Goal: Transaction & Acquisition: Purchase product/service

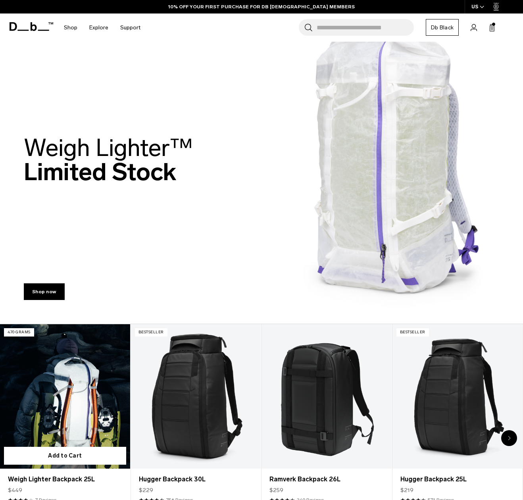
click at [45, 413] on link "Weigh Lighter Backpack 25L" at bounding box center [65, 396] width 130 height 144
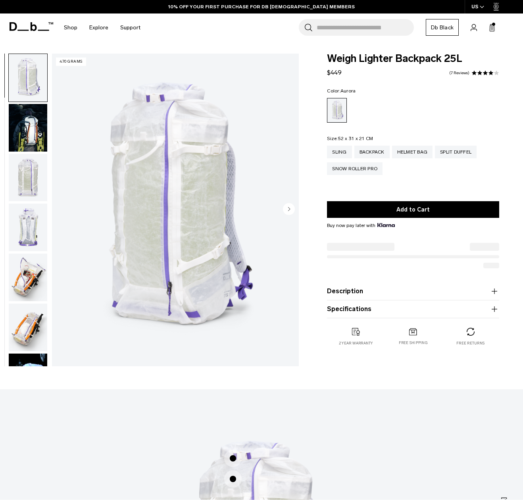
click at [33, 142] on img "button" at bounding box center [28, 128] width 38 height 48
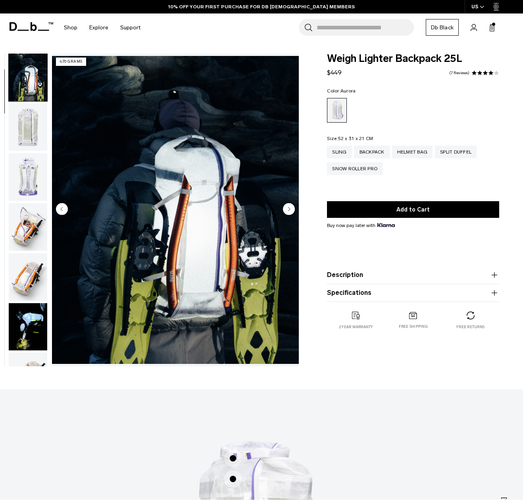
click at [30, 158] on img "button" at bounding box center [28, 177] width 38 height 48
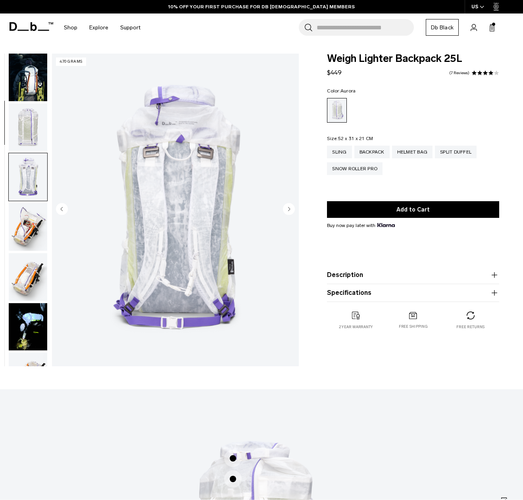
scroll to position [151, 0]
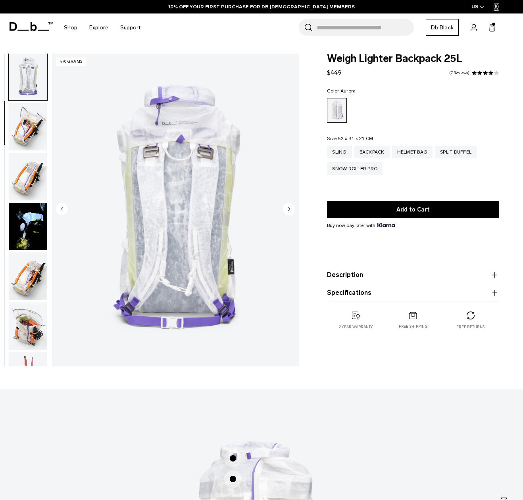
click at [28, 140] on img "button" at bounding box center [28, 127] width 38 height 48
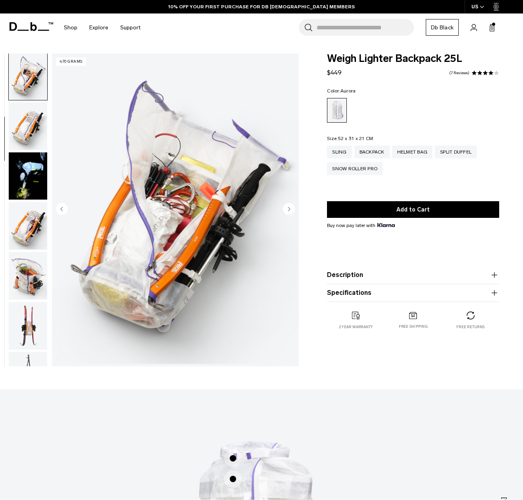
click at [28, 140] on img "button" at bounding box center [28, 126] width 38 height 48
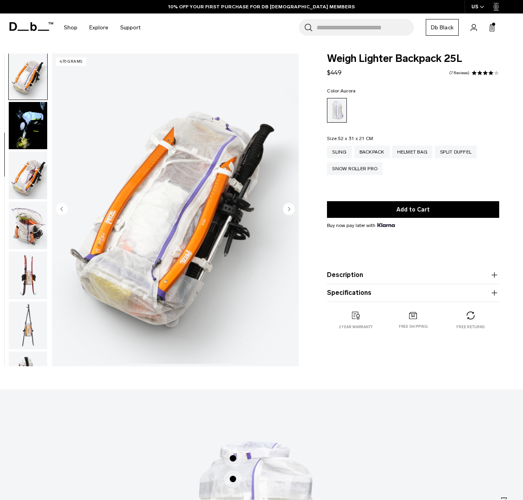
click at [27, 150] on img "button" at bounding box center [28, 126] width 38 height 48
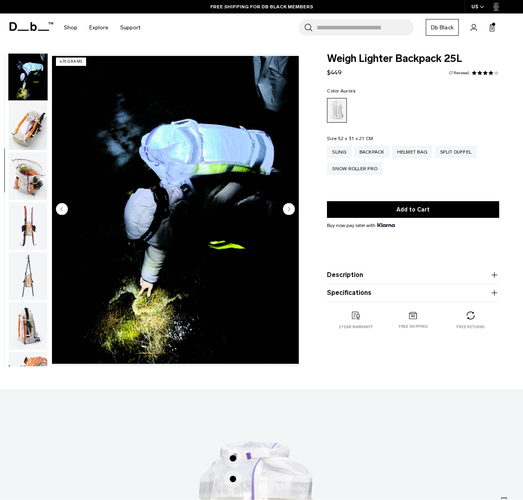
scroll to position [302, 0]
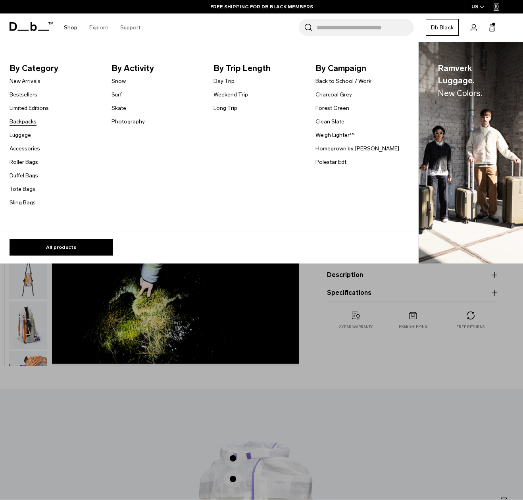
click at [27, 121] on link "Backpacks" at bounding box center [23, 121] width 27 height 8
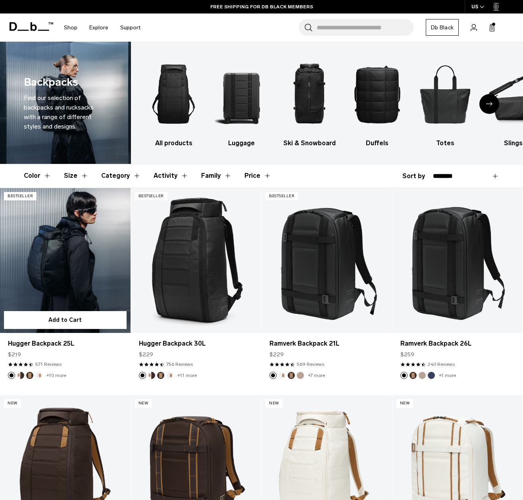
click at [108, 216] on link "Hugger Backpack 25L" at bounding box center [65, 260] width 131 height 145
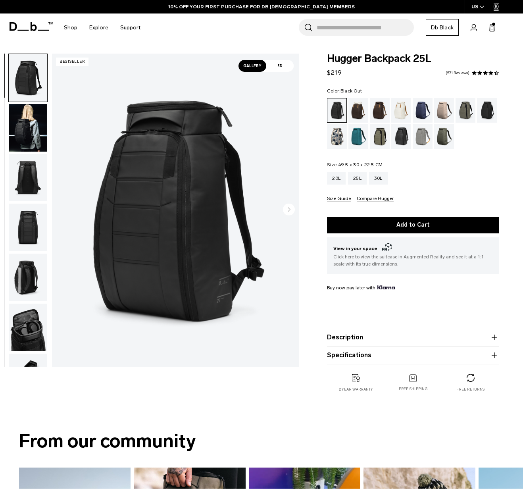
click at [39, 123] on img "button" at bounding box center [28, 128] width 38 height 48
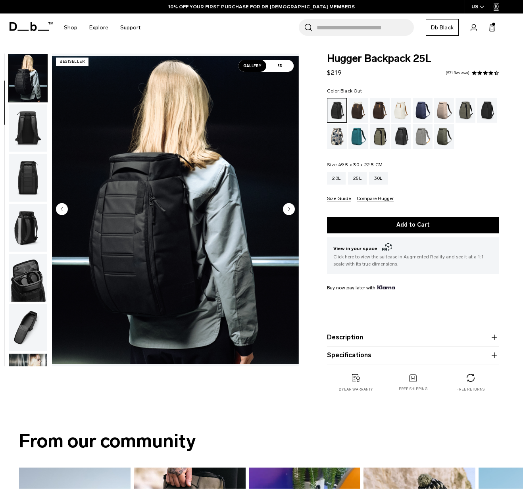
scroll to position [50, 0]
click at [33, 128] on img "button" at bounding box center [28, 128] width 38 height 48
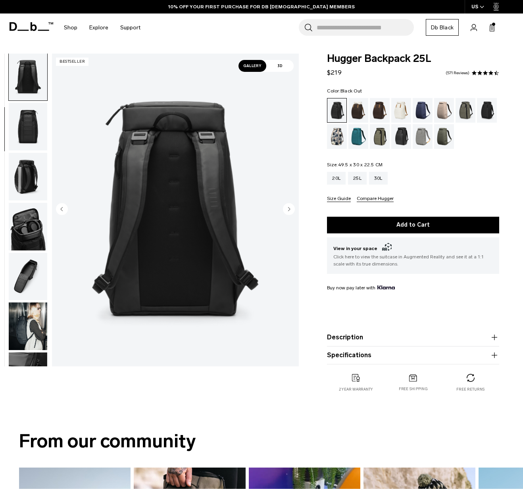
click at [32, 134] on img "button" at bounding box center [28, 127] width 38 height 48
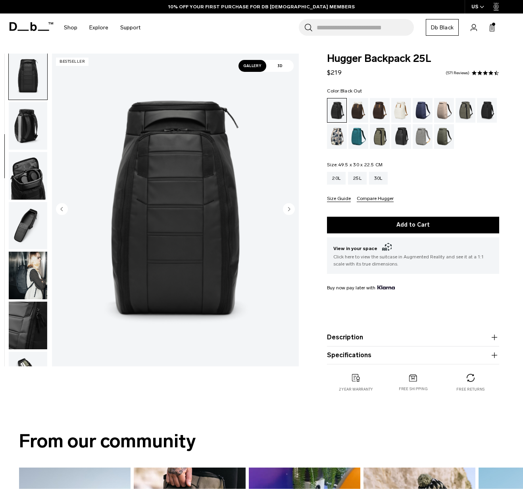
click at [32, 134] on img "button" at bounding box center [28, 126] width 38 height 48
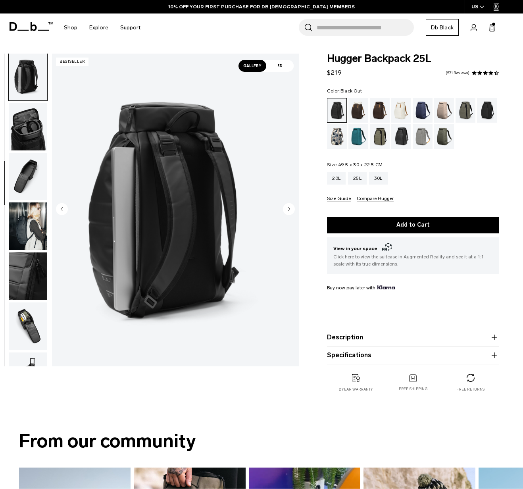
scroll to position [202, 0]
click at [32, 134] on img "button" at bounding box center [28, 126] width 38 height 48
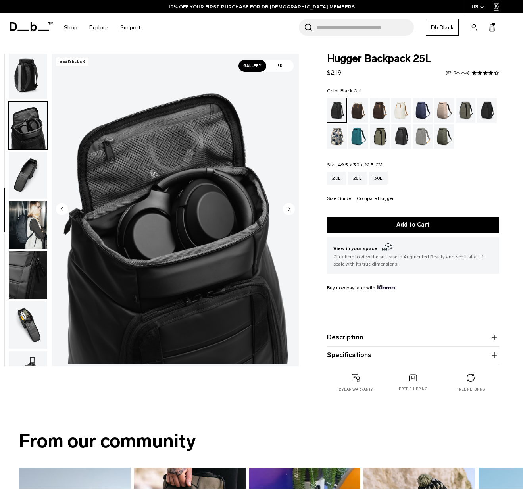
scroll to position [241, 0]
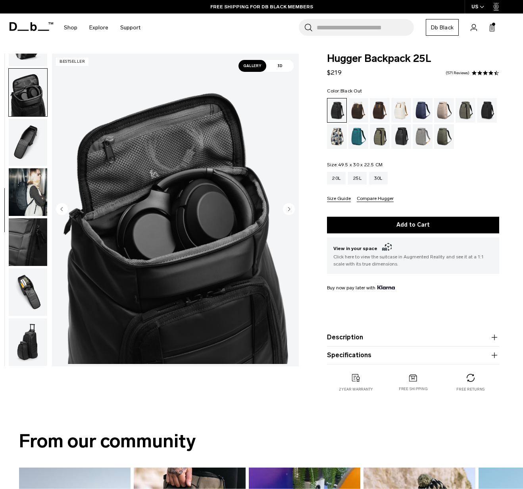
click at [33, 139] on img "button" at bounding box center [28, 143] width 38 height 48
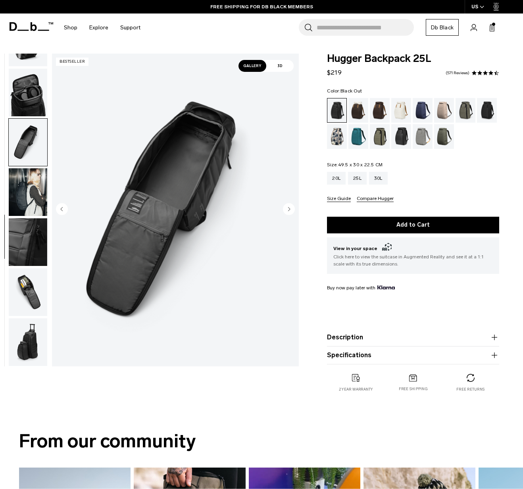
click at [34, 185] on img "button" at bounding box center [28, 192] width 38 height 48
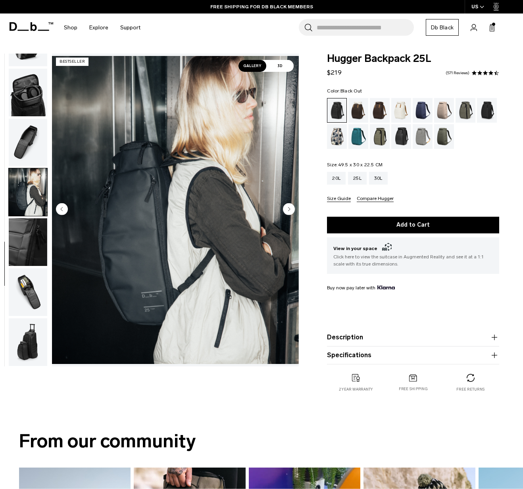
click at [33, 229] on img "button" at bounding box center [28, 242] width 38 height 48
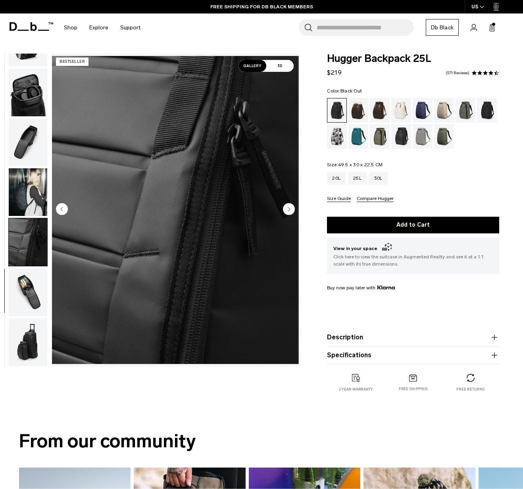
click at [30, 283] on img "button" at bounding box center [28, 292] width 38 height 48
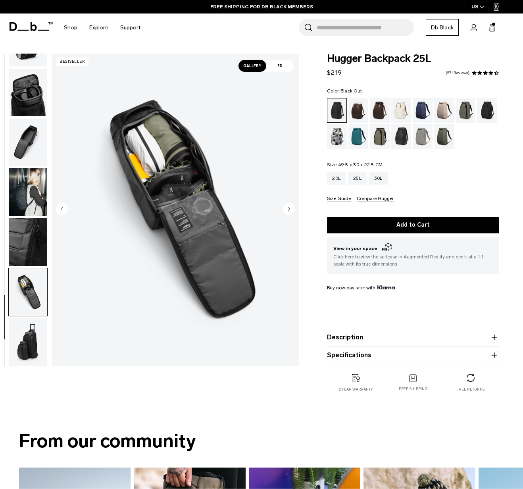
click at [21, 330] on img "button" at bounding box center [28, 342] width 38 height 48
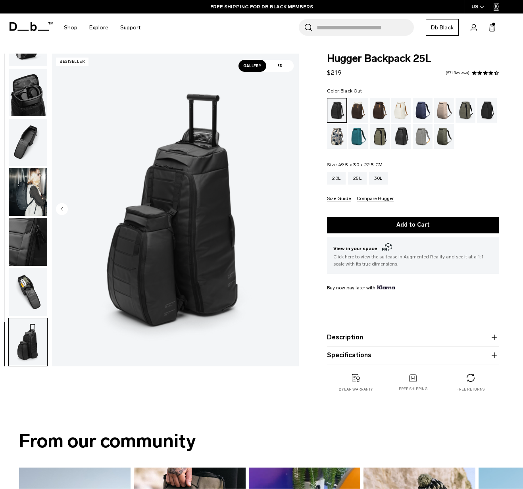
click at [15, 295] on img "button" at bounding box center [28, 292] width 38 height 48
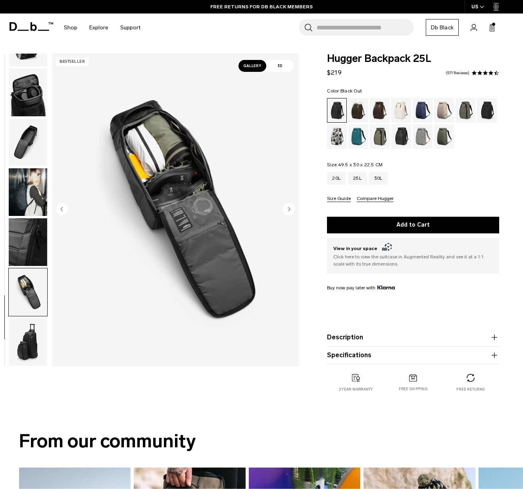
scroll to position [66, 0]
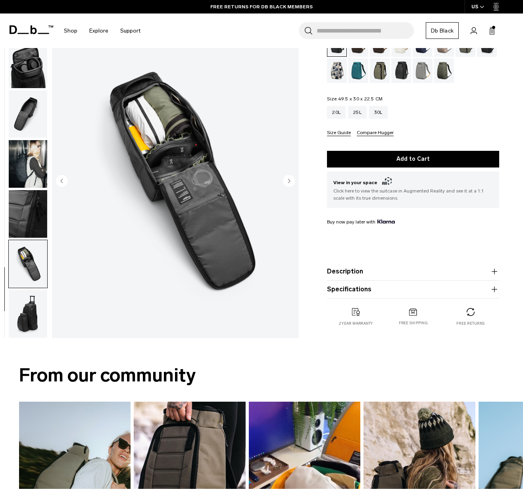
click at [19, 300] on img "button" at bounding box center [28, 314] width 38 height 48
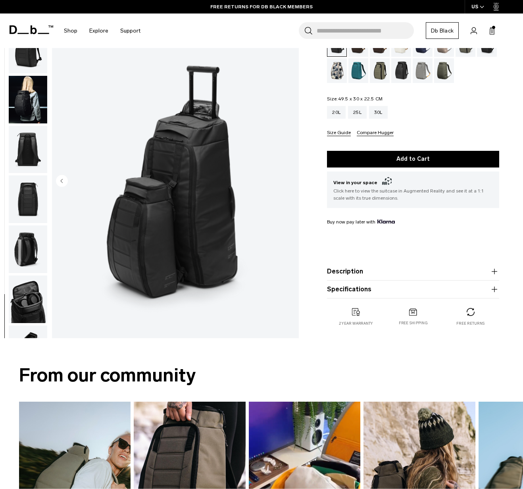
scroll to position [0, 0]
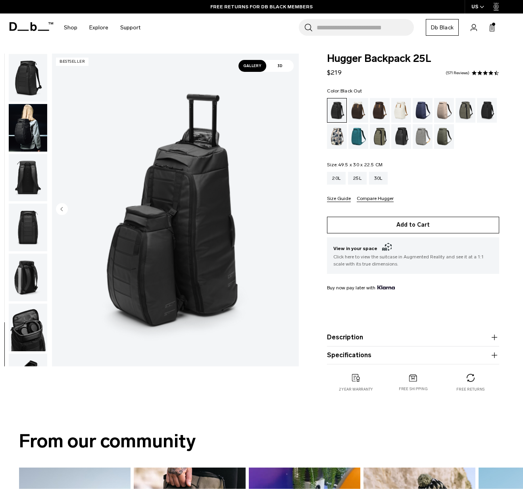
click at [374, 223] on button "Add to Cart" at bounding box center [413, 225] width 172 height 17
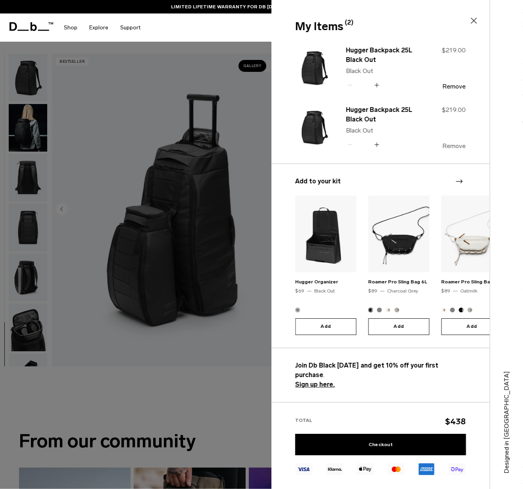
click at [454, 146] on button "Remove" at bounding box center [454, 145] width 23 height 7
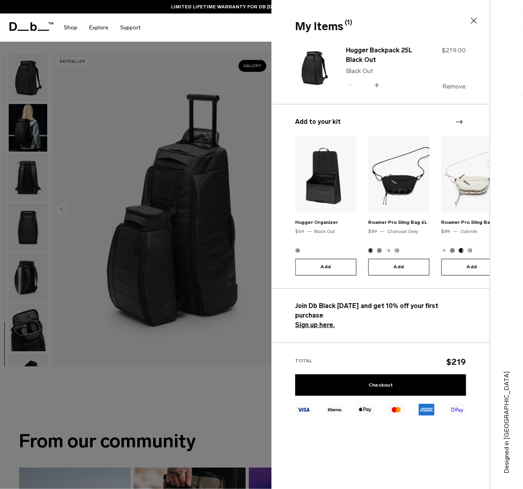
click at [456, 87] on button "Remove" at bounding box center [454, 86] width 23 height 7
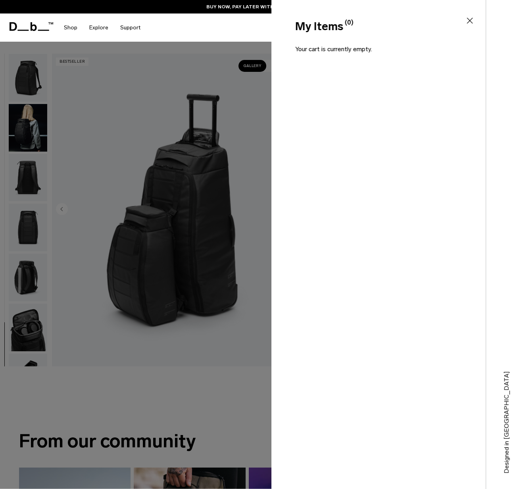
click at [470, 20] on icon at bounding box center [470, 21] width 10 height 10
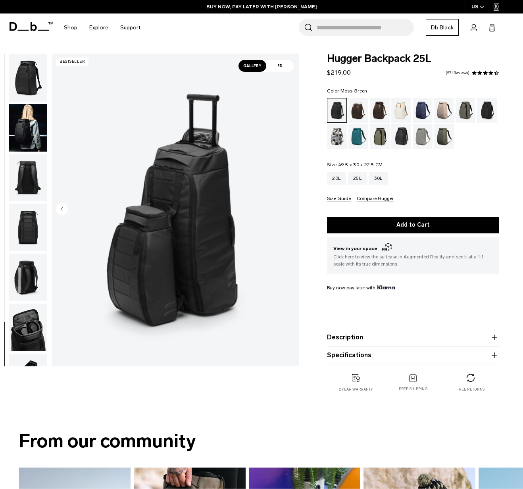
click at [446, 132] on div "Moss Green" at bounding box center [444, 136] width 20 height 25
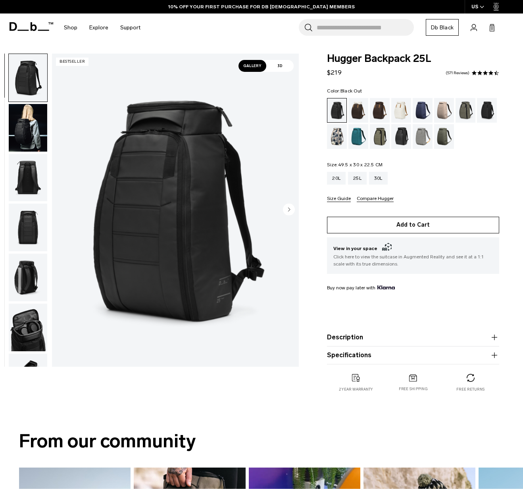
click at [408, 223] on button "Add to Cart" at bounding box center [413, 225] width 172 height 17
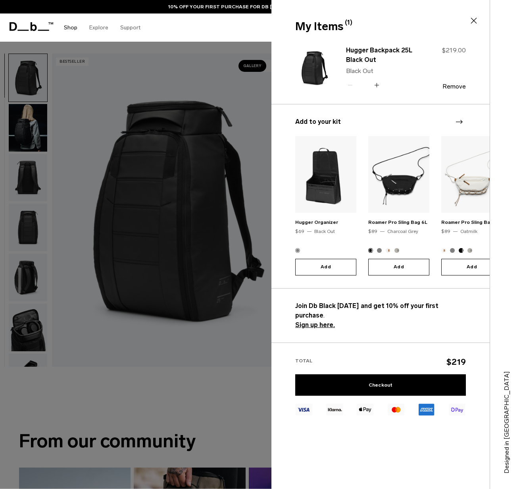
click at [71, 27] on link "Shop" at bounding box center [70, 27] width 13 height 28
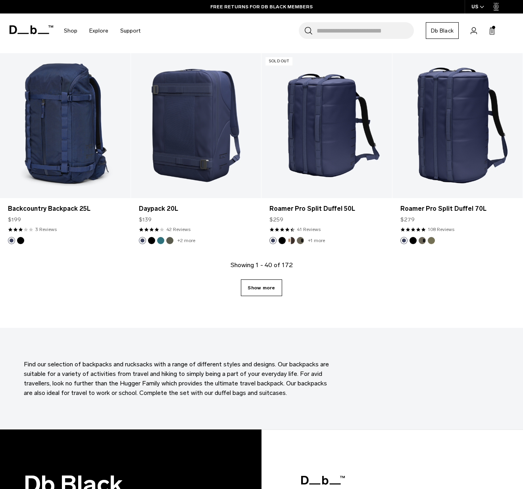
scroll to position [2087, 0]
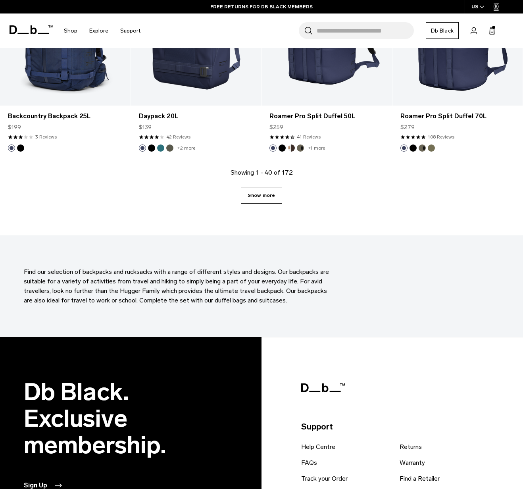
click at [266, 194] on link "Show more" at bounding box center [261, 195] width 41 height 17
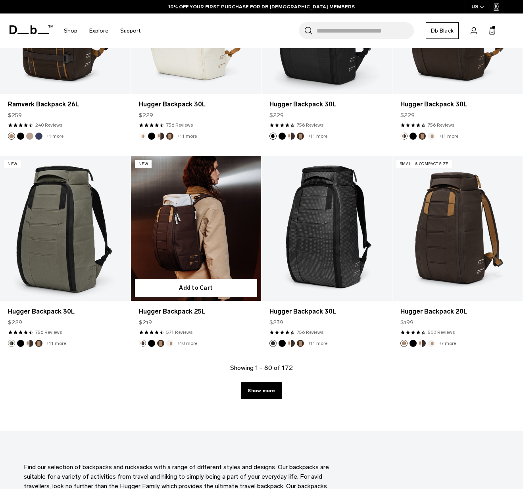
scroll to position [4044, 0]
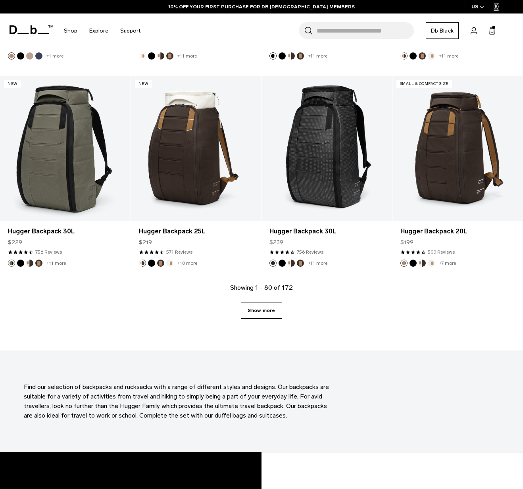
click at [262, 316] on link "Show more" at bounding box center [261, 310] width 41 height 17
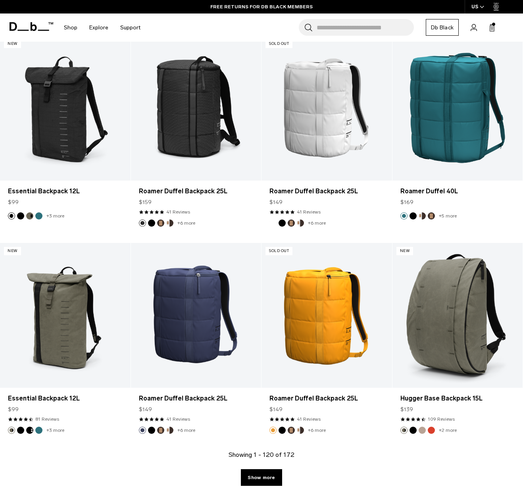
scroll to position [5502, 0]
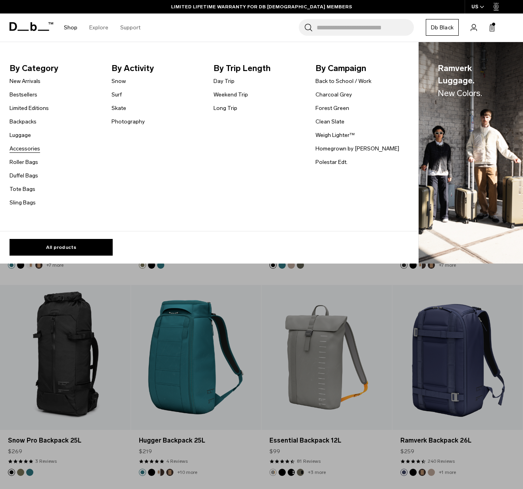
click at [28, 148] on link "Accessories" at bounding box center [25, 148] width 31 height 8
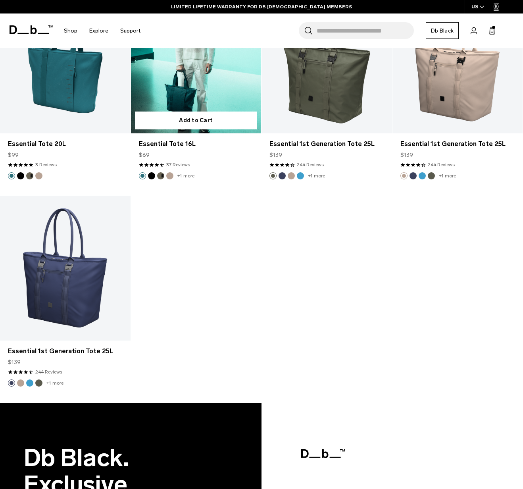
scroll to position [1261, 0]
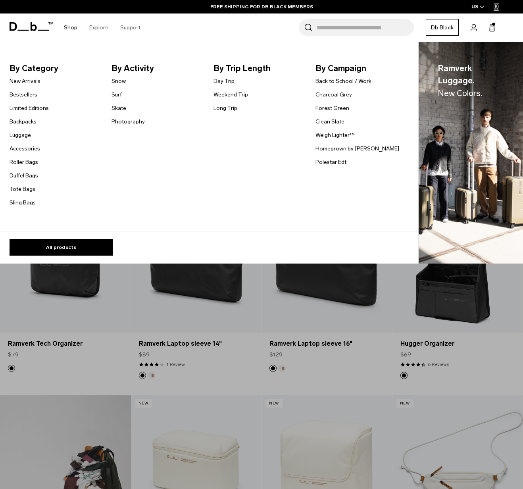
click at [22, 133] on link "Luggage" at bounding box center [20, 135] width 21 height 8
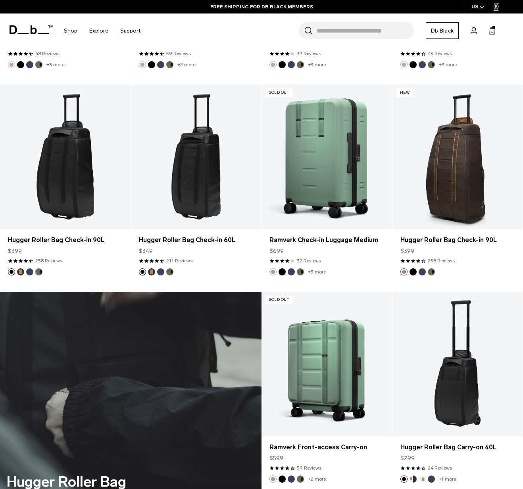
scroll to position [1599, 0]
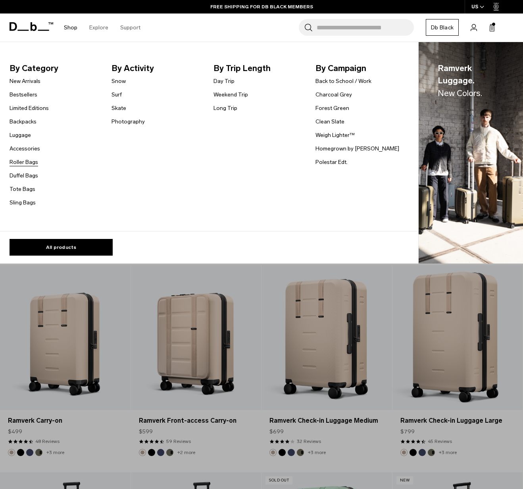
click at [26, 159] on link "Roller Bags" at bounding box center [24, 162] width 29 height 8
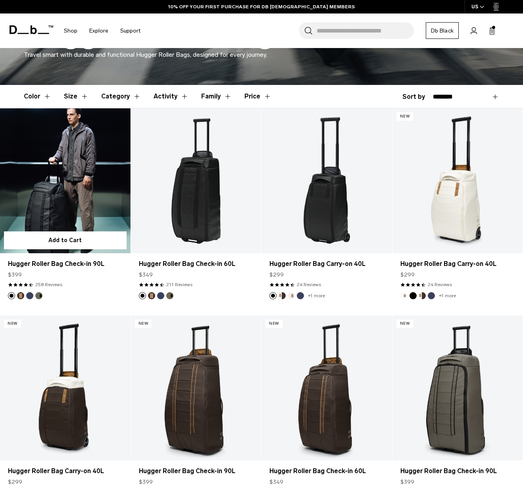
scroll to position [235, 0]
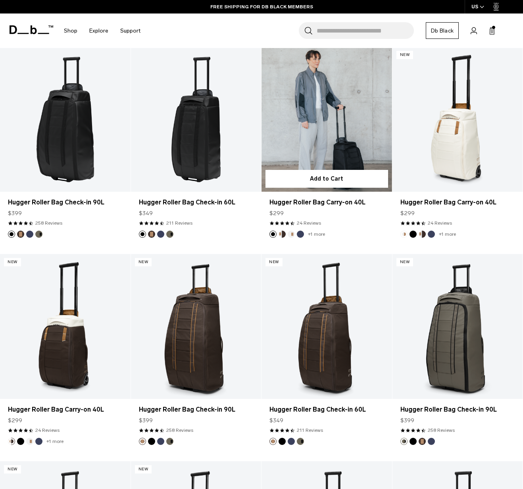
click at [289, 125] on link "Hugger Roller Bag Carry-on 40L" at bounding box center [327, 119] width 131 height 145
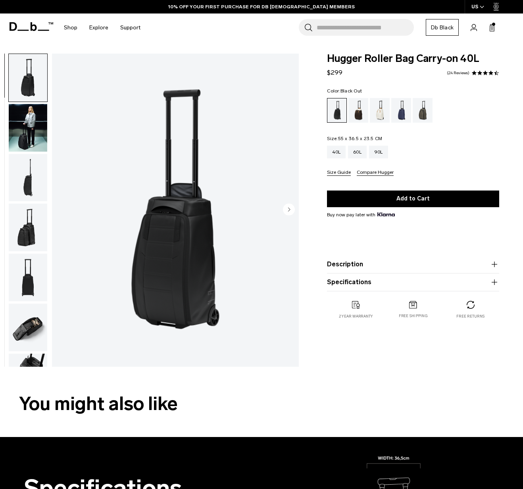
click at [22, 131] on img "button" at bounding box center [28, 128] width 38 height 48
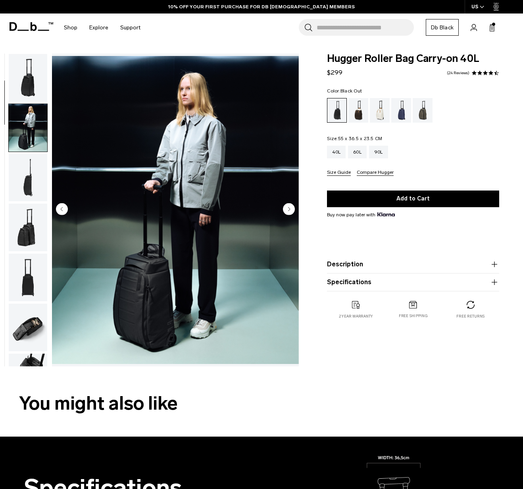
scroll to position [50, 0]
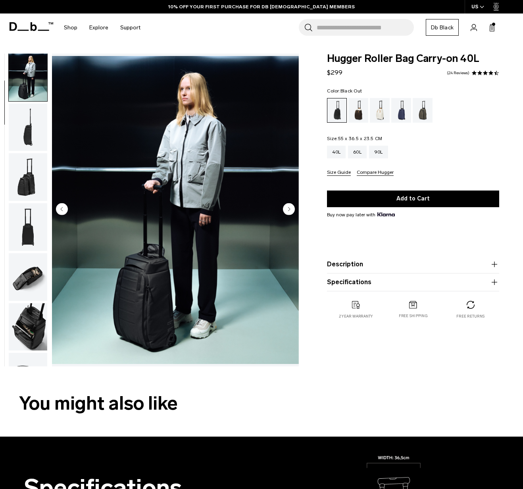
click at [22, 133] on img "button" at bounding box center [28, 128] width 38 height 48
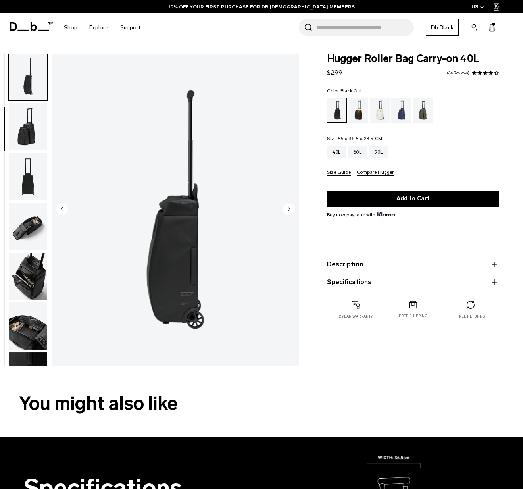
click at [22, 134] on img "button" at bounding box center [28, 127] width 38 height 48
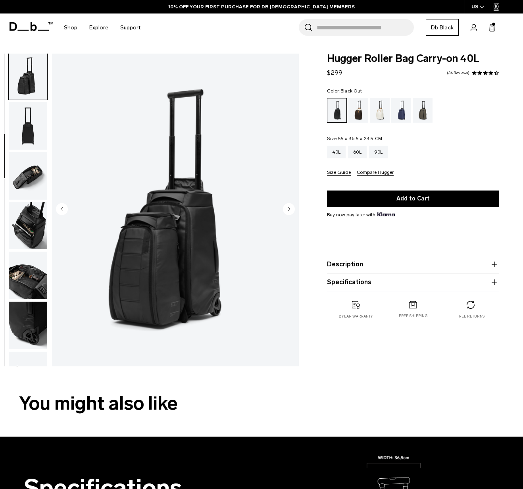
click at [23, 134] on img "button" at bounding box center [28, 126] width 38 height 48
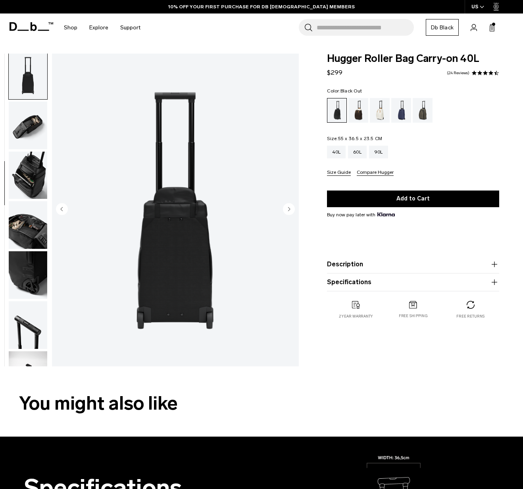
click at [24, 138] on img "button" at bounding box center [28, 126] width 38 height 48
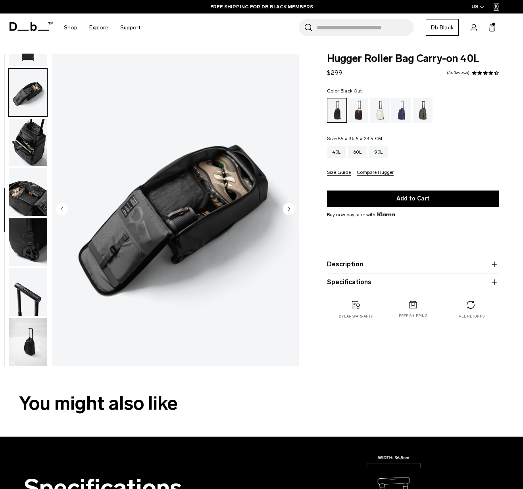
click at [25, 143] on img "button" at bounding box center [28, 143] width 38 height 48
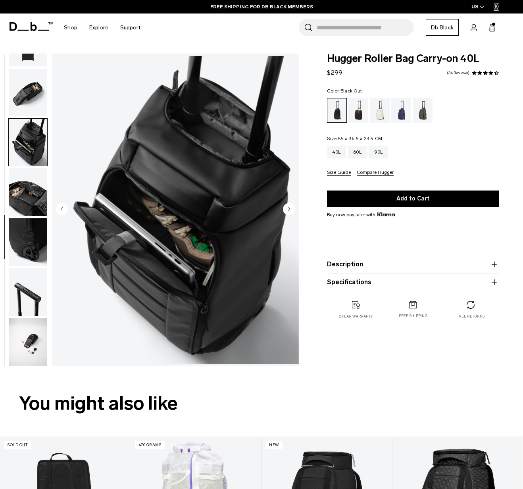
click at [31, 176] on img "button" at bounding box center [28, 192] width 38 height 48
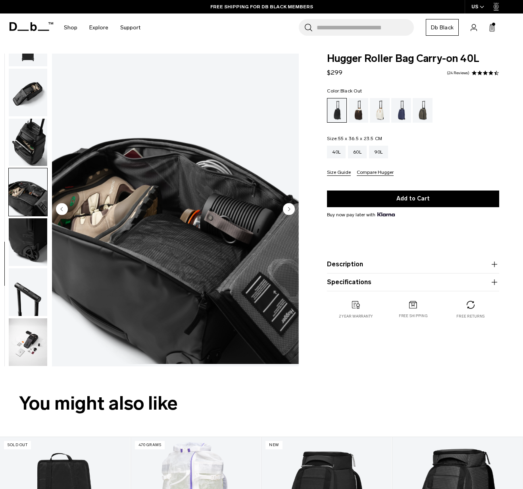
click at [34, 235] on img "button" at bounding box center [28, 242] width 38 height 48
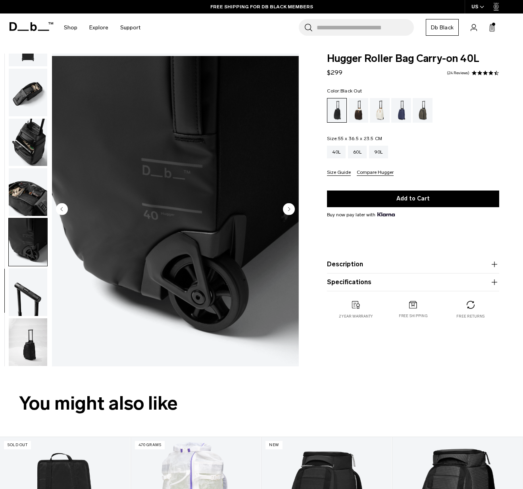
click at [29, 280] on img "button" at bounding box center [28, 292] width 38 height 48
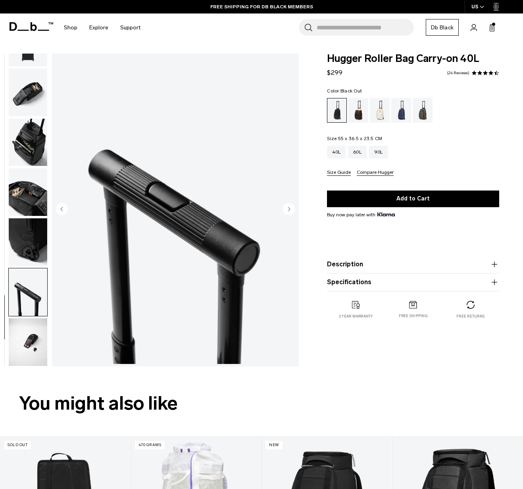
click at [39, 314] on img "button" at bounding box center [28, 292] width 38 height 48
click at [32, 325] on img "button" at bounding box center [28, 342] width 38 height 48
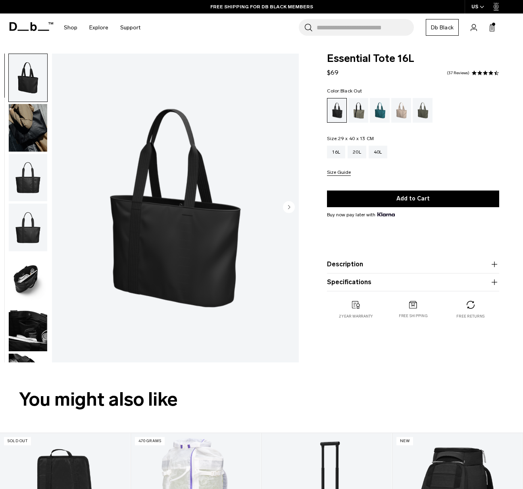
click at [27, 144] on img "button" at bounding box center [28, 128] width 38 height 48
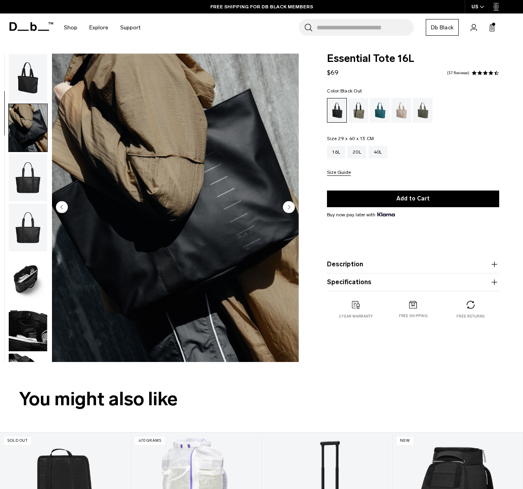
scroll to position [50, 0]
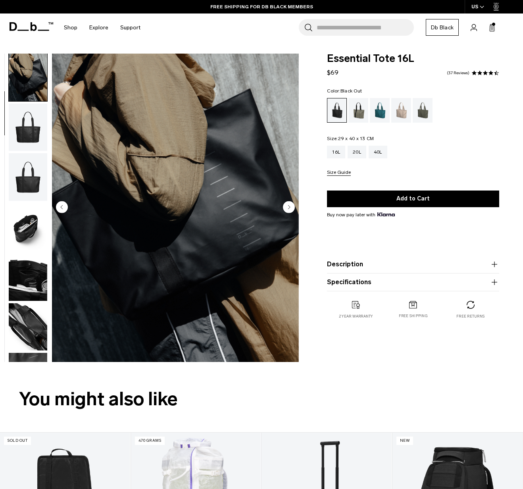
click at [29, 140] on img "button" at bounding box center [28, 128] width 38 height 48
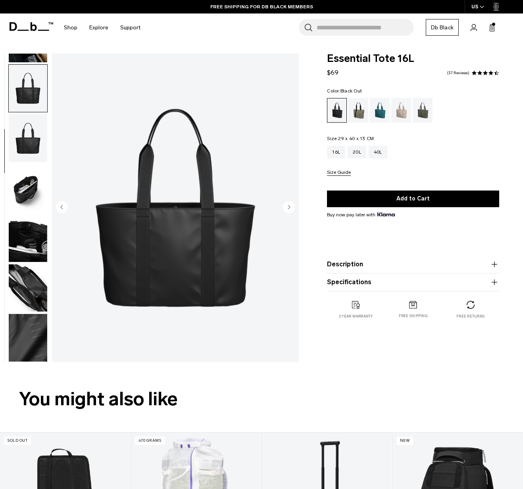
click at [29, 140] on img "button" at bounding box center [28, 138] width 38 height 48
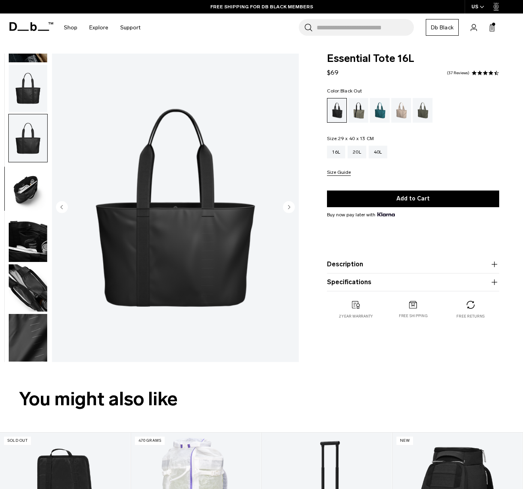
click at [32, 194] on img "button" at bounding box center [28, 188] width 38 height 48
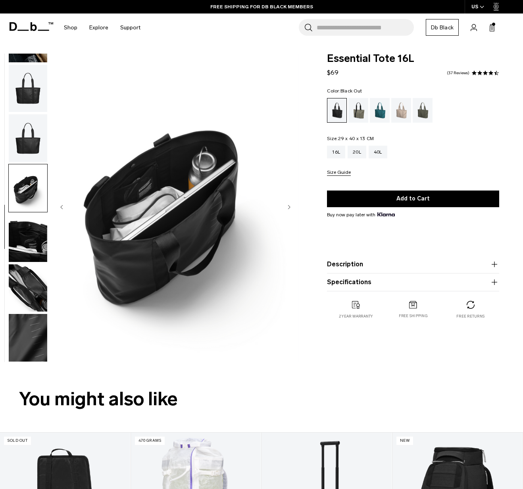
click at [31, 219] on img "button" at bounding box center [28, 238] width 38 height 48
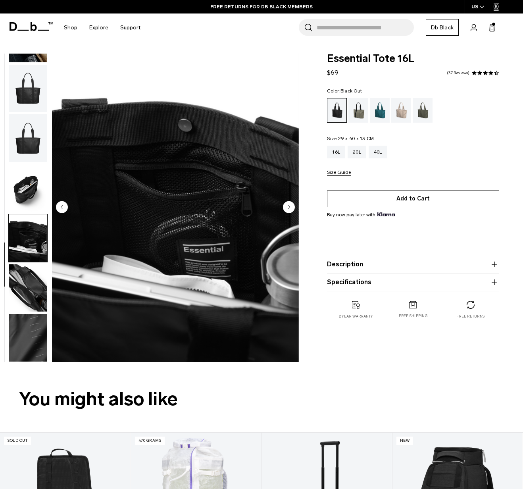
click at [360, 201] on button "Add to Cart" at bounding box center [413, 199] width 172 height 17
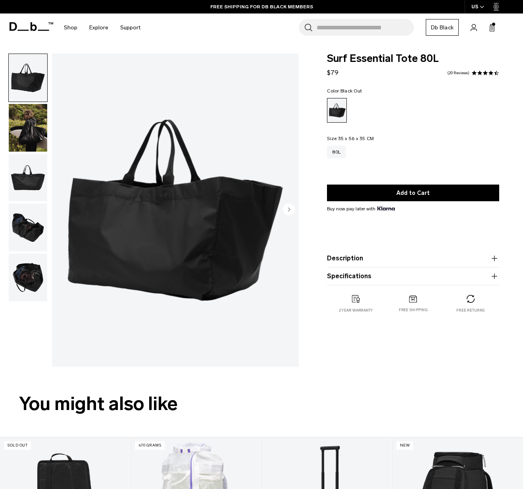
click at [25, 220] on img "button" at bounding box center [28, 228] width 38 height 48
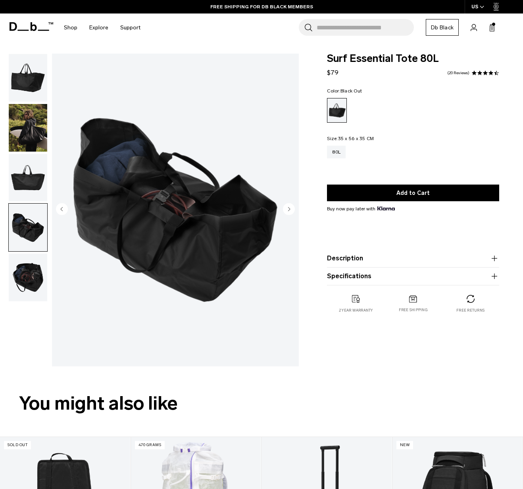
click at [24, 269] on img "button" at bounding box center [28, 278] width 38 height 48
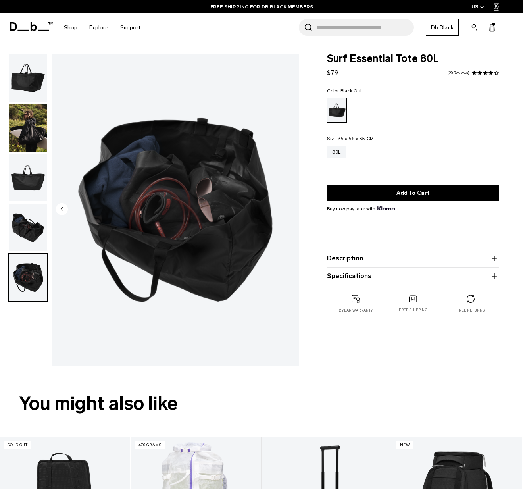
click at [26, 144] on img "button" at bounding box center [28, 128] width 38 height 48
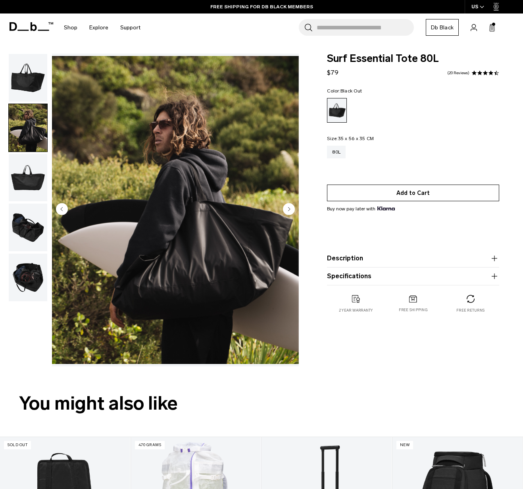
click at [440, 193] on button "Add to Cart" at bounding box center [413, 193] width 172 height 17
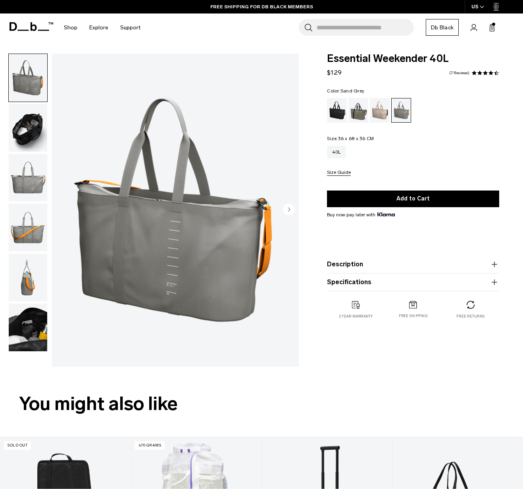
click at [337, 121] on div "Black Out" at bounding box center [337, 110] width 20 height 25
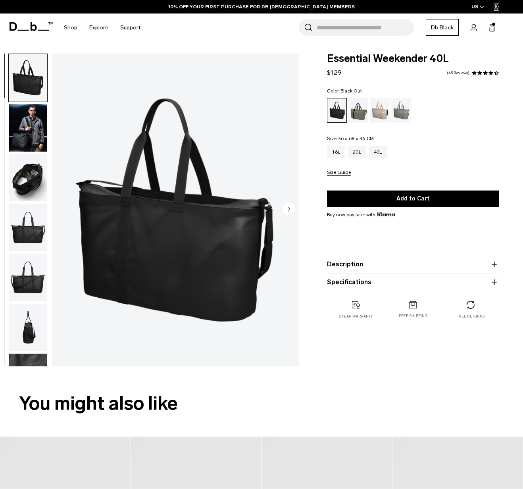
click at [25, 127] on img "button" at bounding box center [28, 128] width 38 height 48
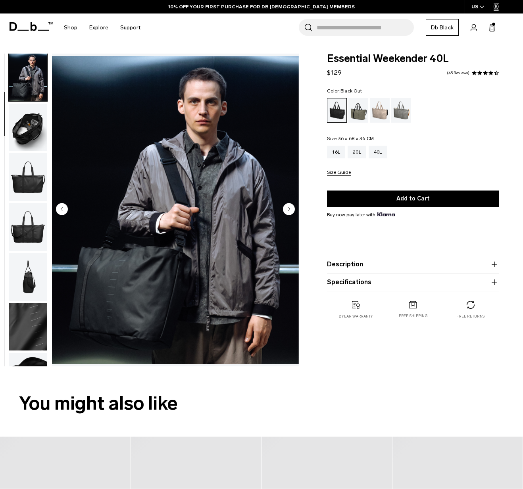
click at [26, 131] on img "button" at bounding box center [28, 128] width 38 height 48
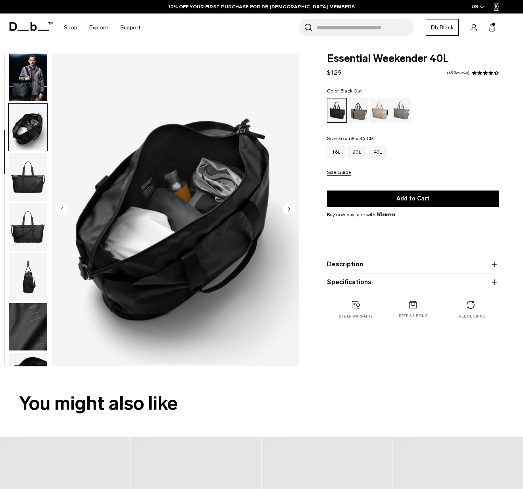
scroll to position [90, 0]
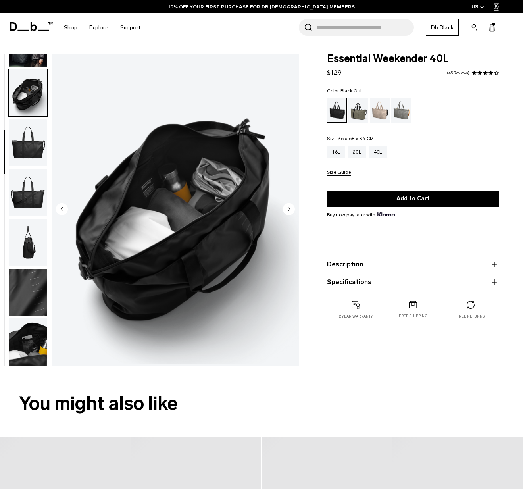
click at [27, 135] on img "button" at bounding box center [28, 143] width 38 height 48
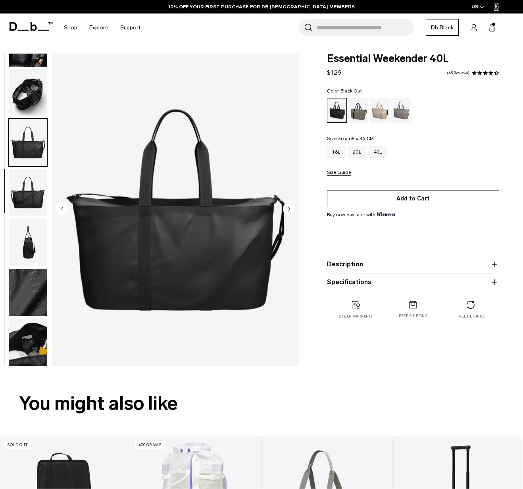
click at [409, 198] on button "Add to Cart" at bounding box center [413, 199] width 172 height 17
